Goal: Task Accomplishment & Management: Use online tool/utility

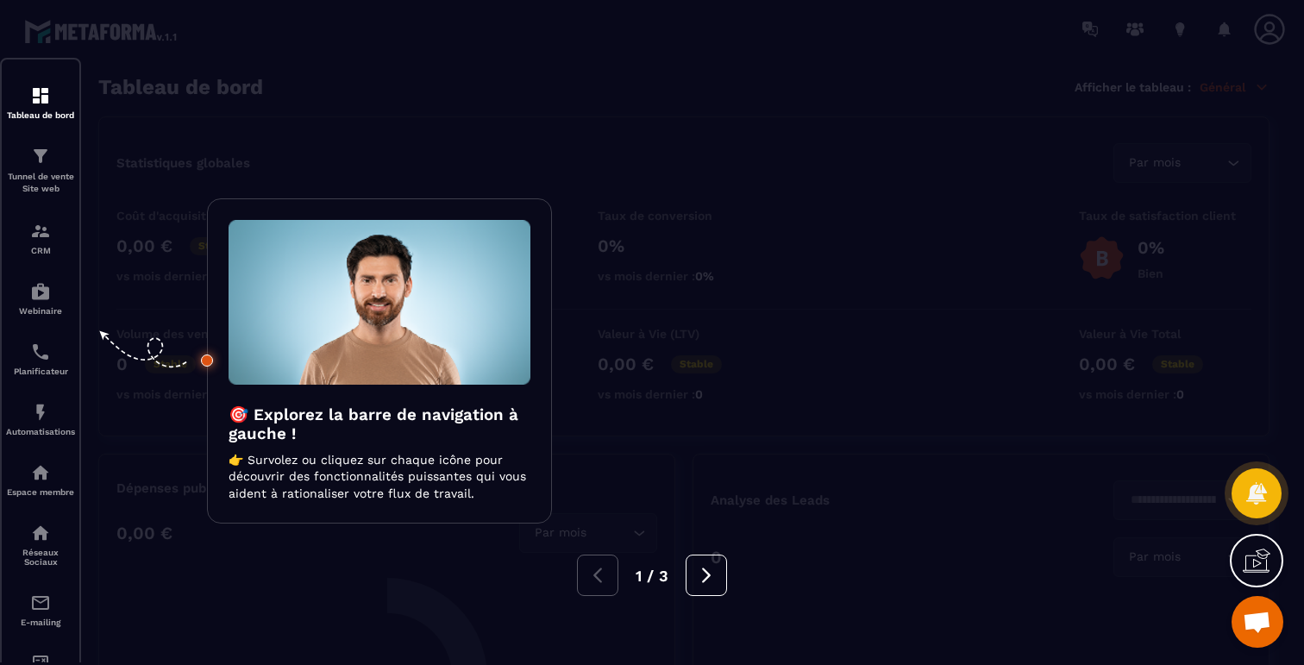
scroll to position [1027, 0]
click at [282, 100] on div at bounding box center [652, 332] width 1304 height 665
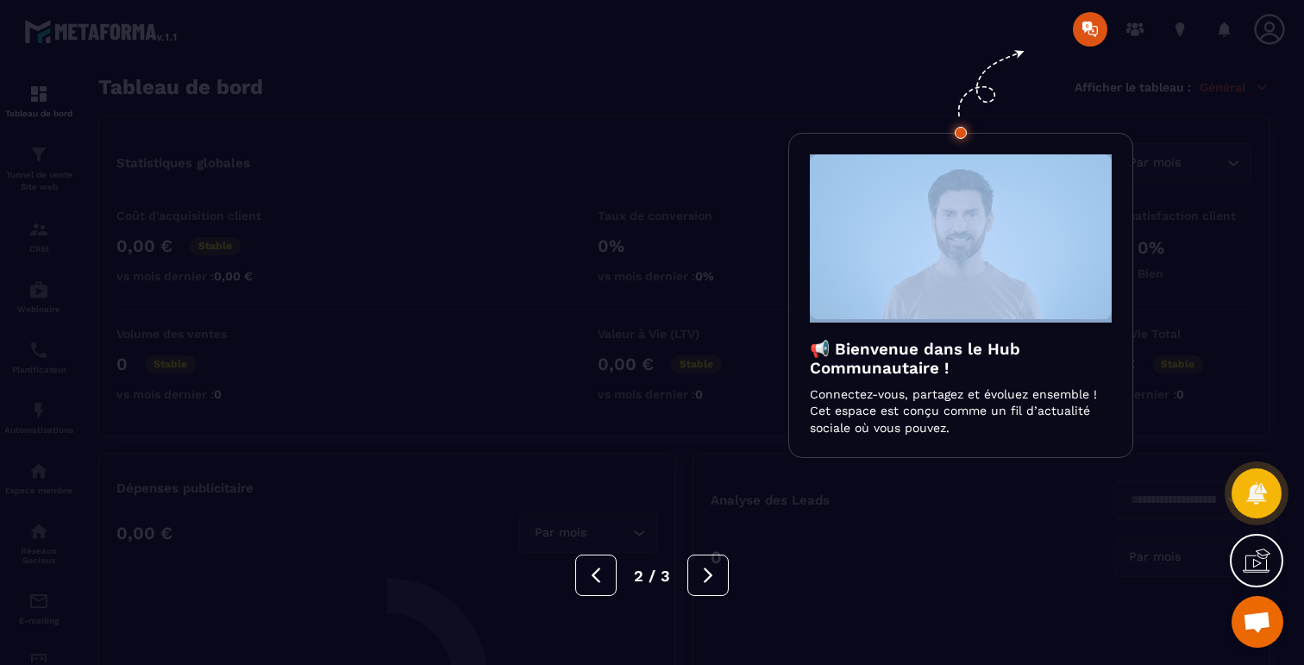
click at [282, 100] on div at bounding box center [652, 332] width 1304 height 665
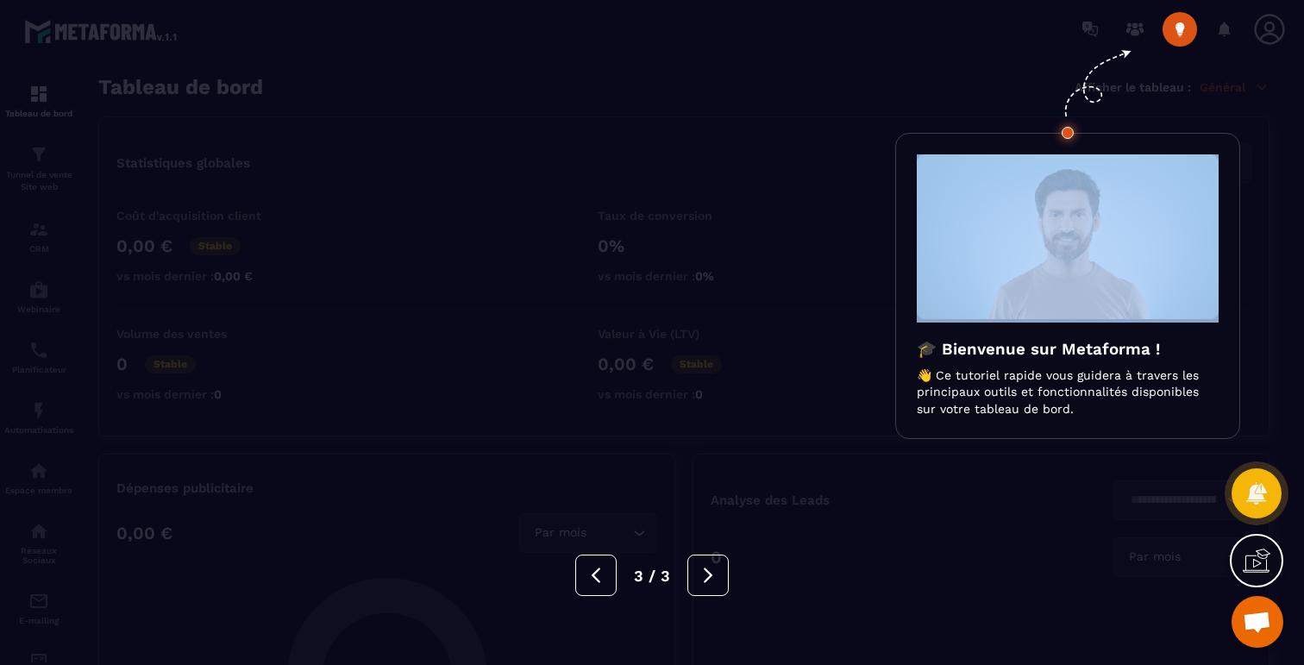
click at [282, 100] on div at bounding box center [652, 332] width 1304 height 665
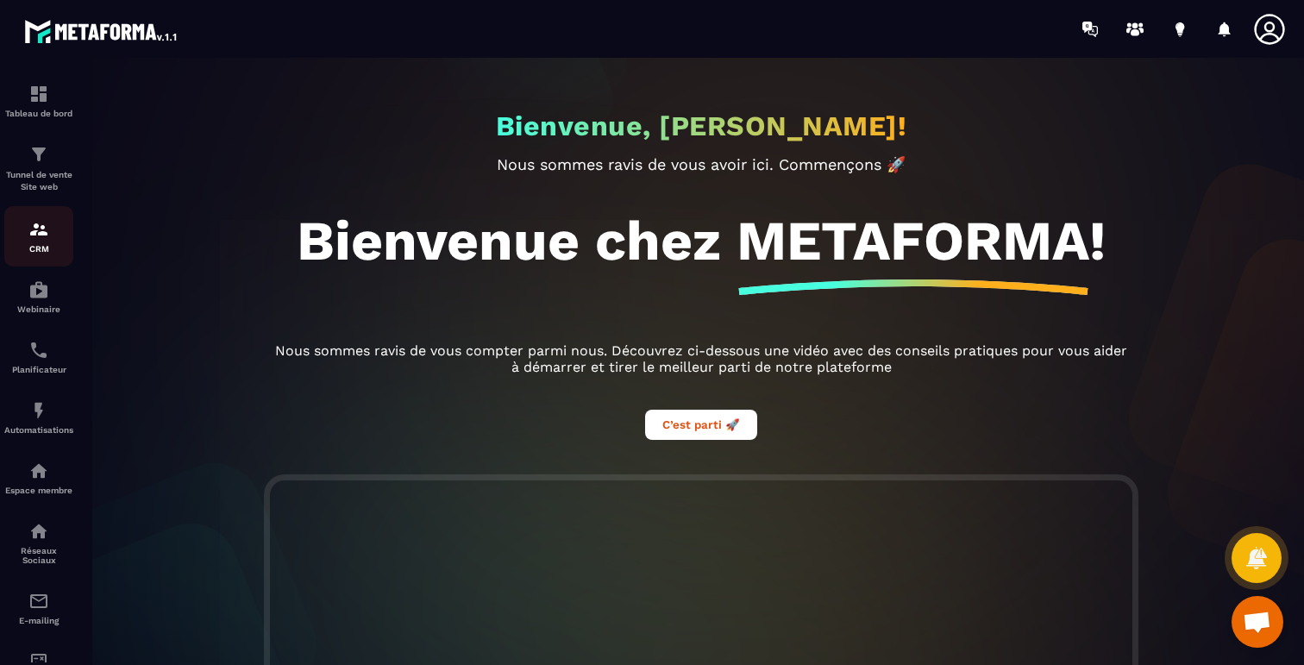
click at [31, 249] on p "CRM" at bounding box center [38, 248] width 69 height 9
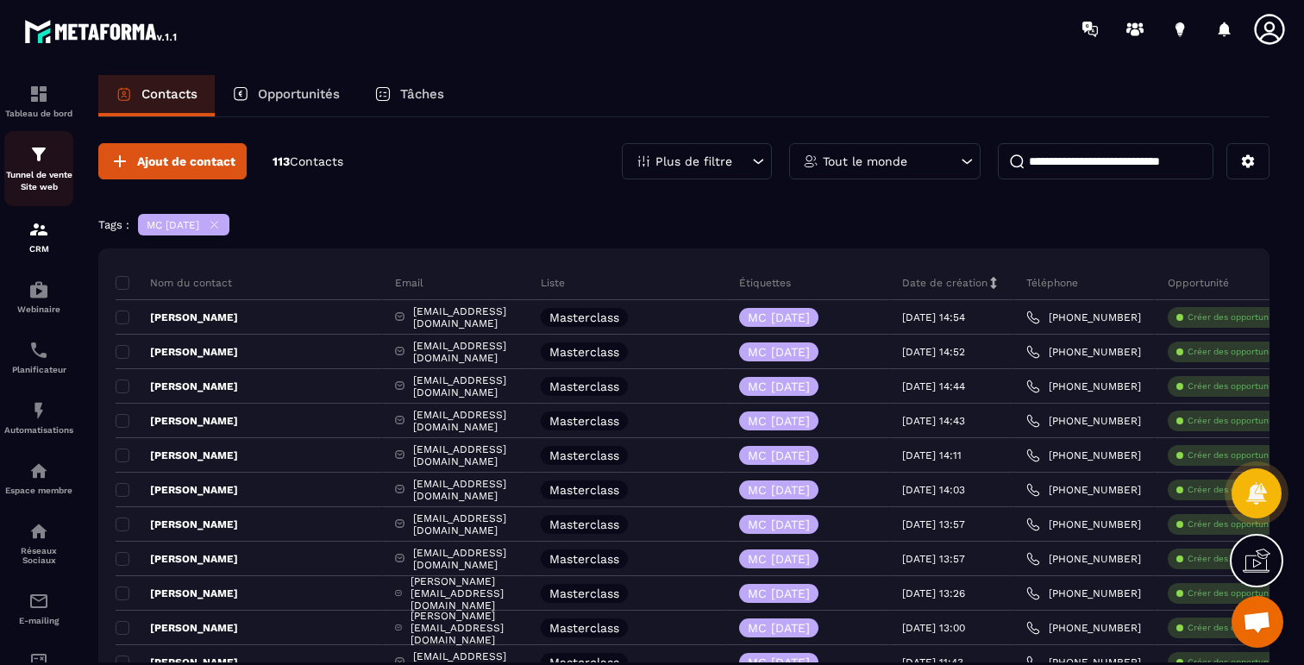
click at [41, 156] on img at bounding box center [38, 154] width 21 height 21
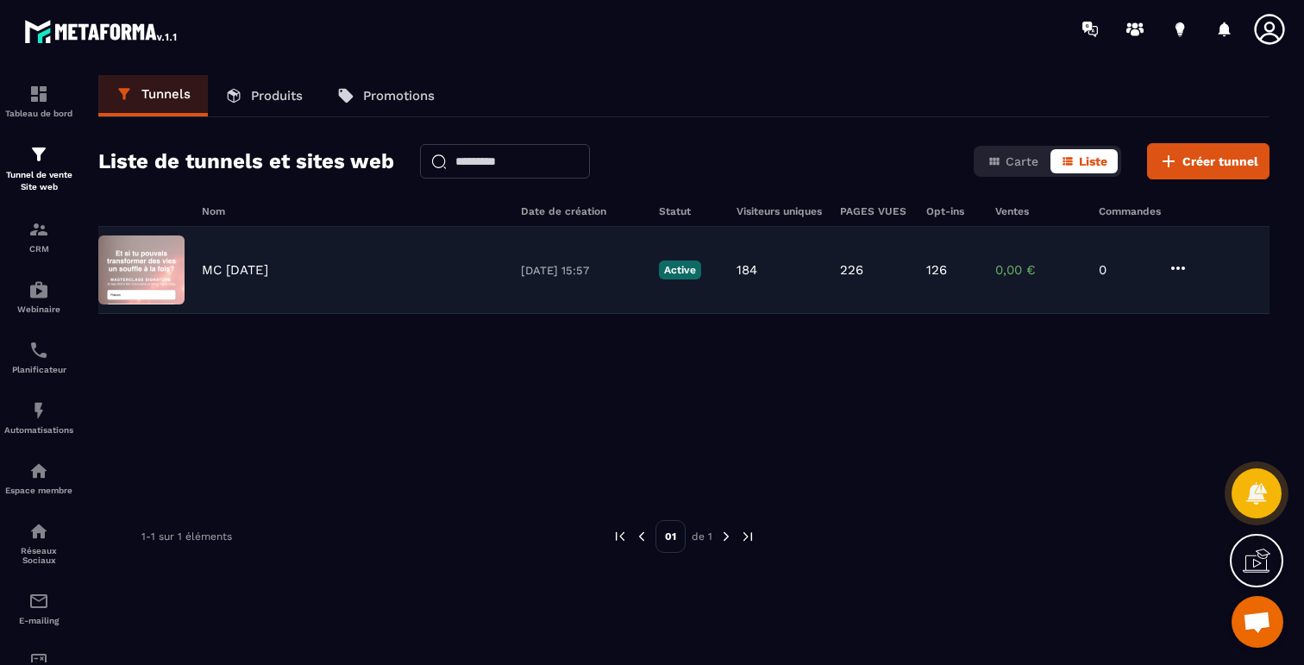
click at [1179, 271] on icon at bounding box center [1177, 268] width 21 height 21
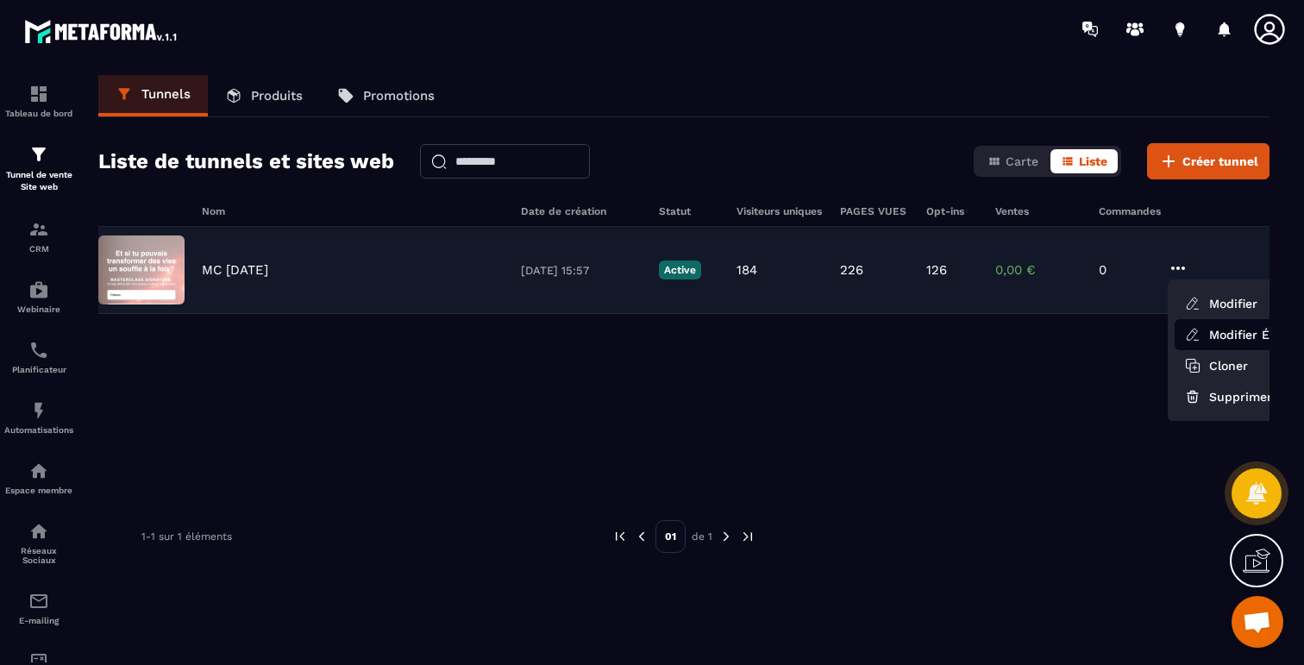
click at [1213, 331] on link "Modifier Étapes" at bounding box center [1243, 334] width 138 height 31
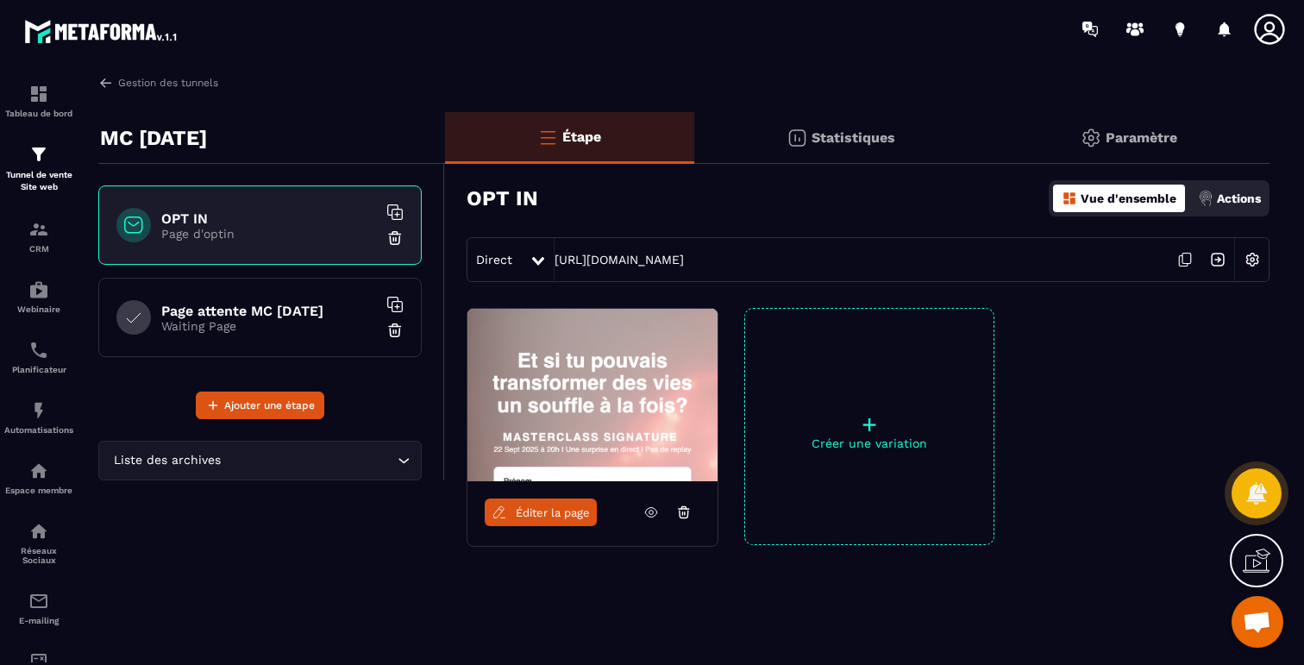
click at [1225, 200] on p "Actions" at bounding box center [1238, 198] width 44 height 14
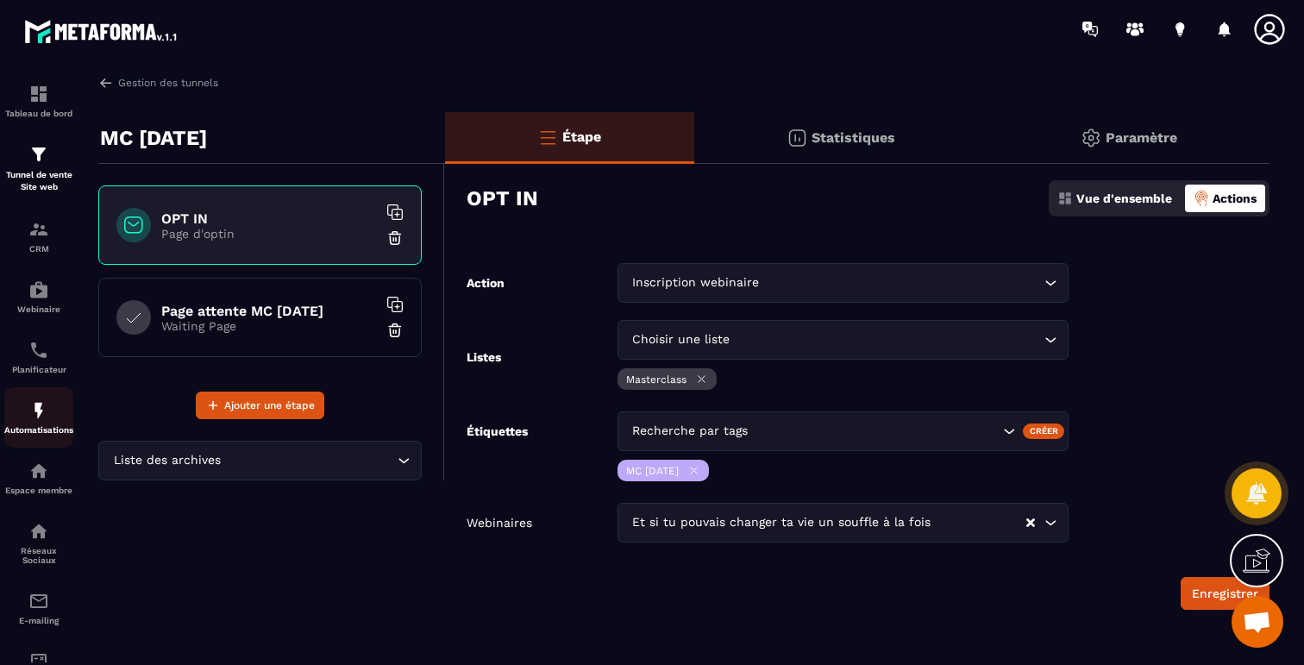
click at [34, 406] on img at bounding box center [38, 410] width 21 height 21
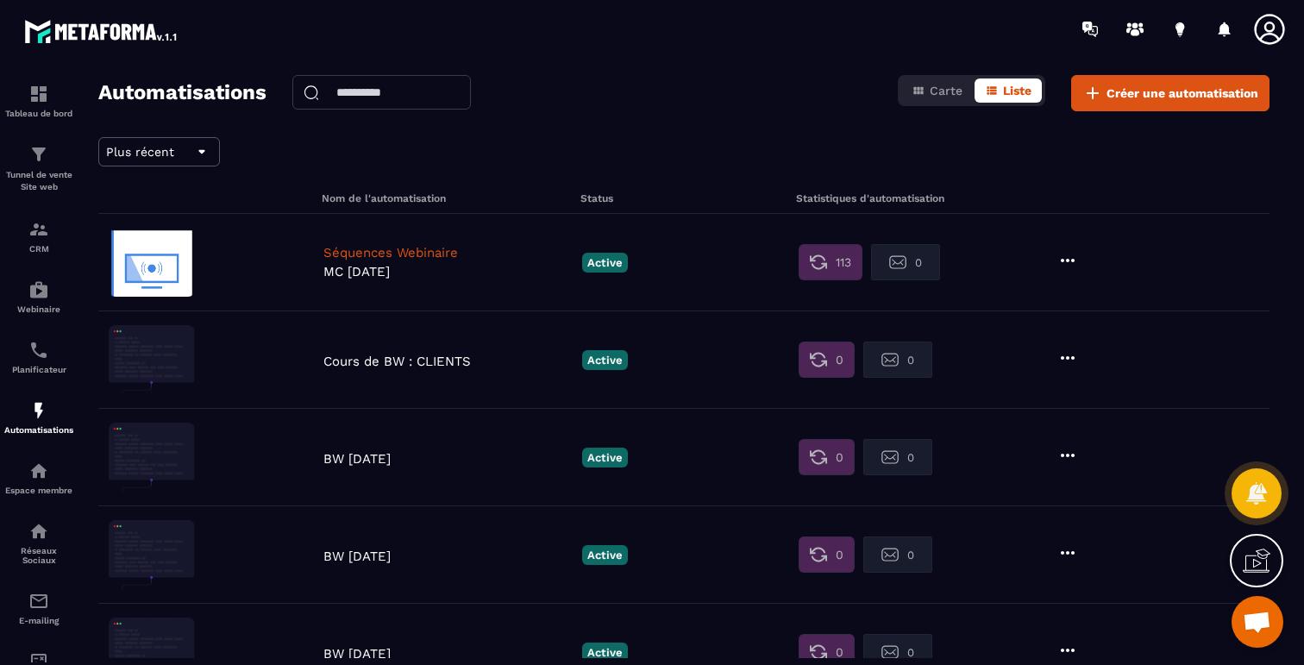
click at [411, 252] on p "Séquences Webinaire" at bounding box center [448, 253] width 250 height 16
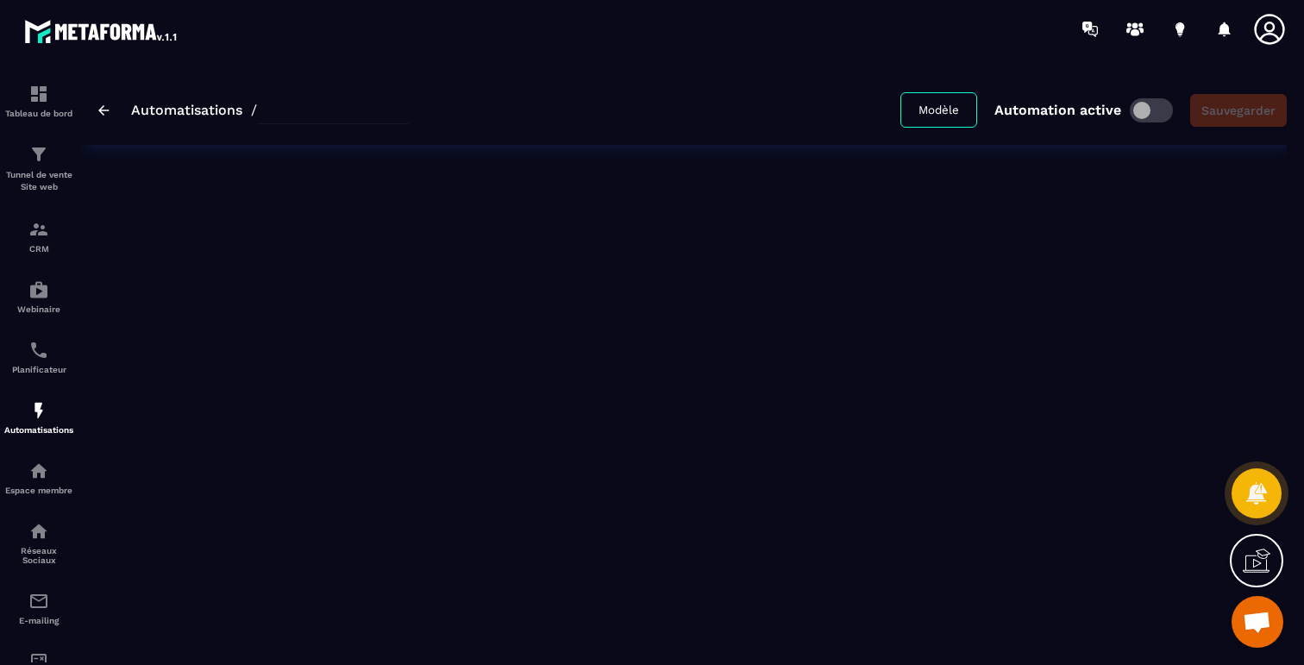
type input "**********"
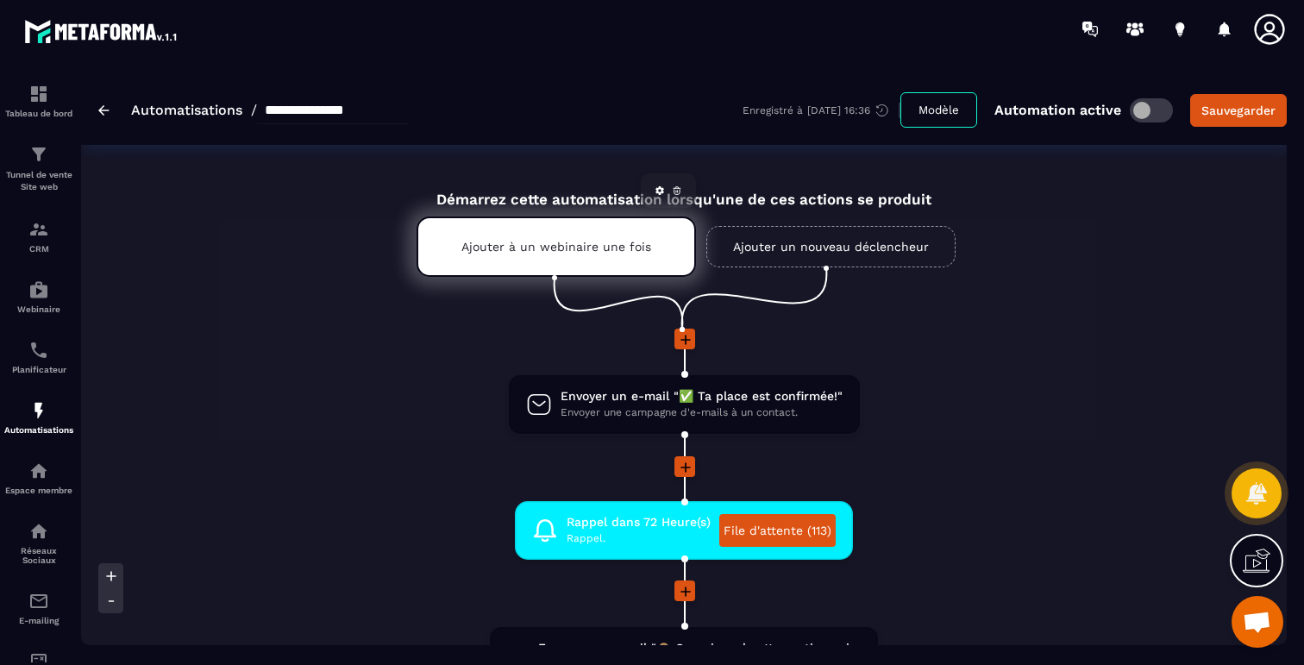
click at [538, 254] on div "Ajouter à un webinaire une fois" at bounding box center [555, 246] width 279 height 60
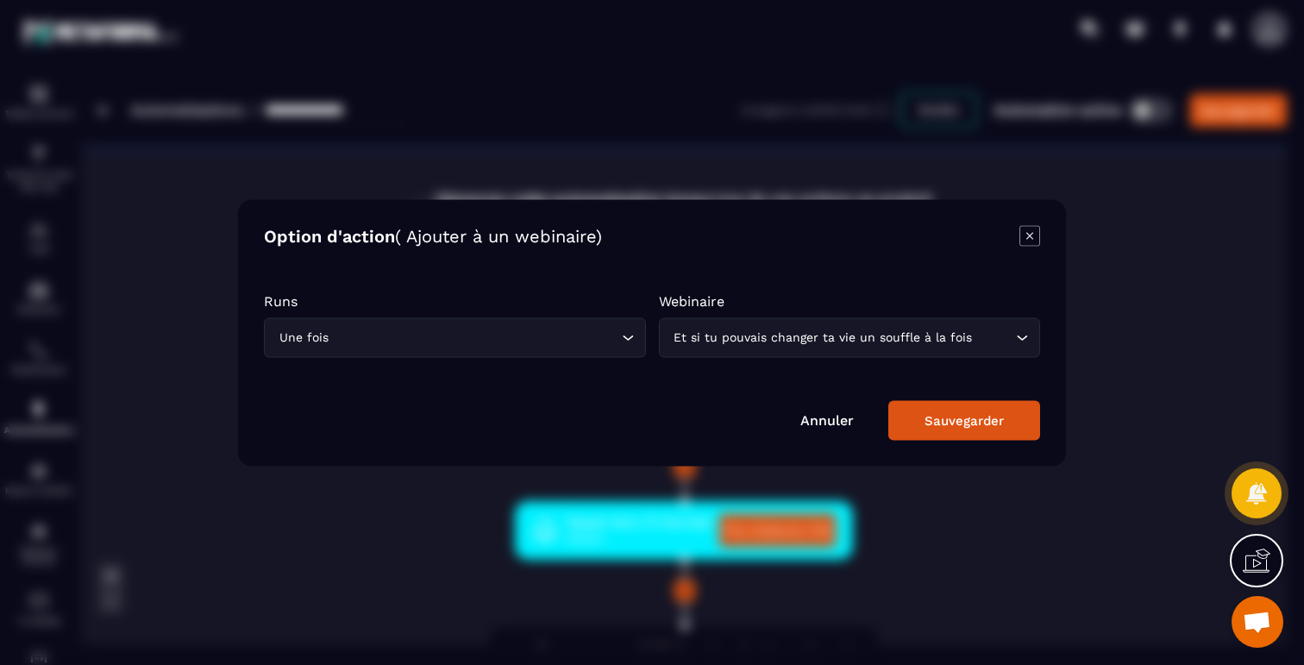
click at [1029, 235] on icon "Modal window" at bounding box center [1029, 235] width 7 height 7
